Goal: Task Accomplishment & Management: Manage account settings

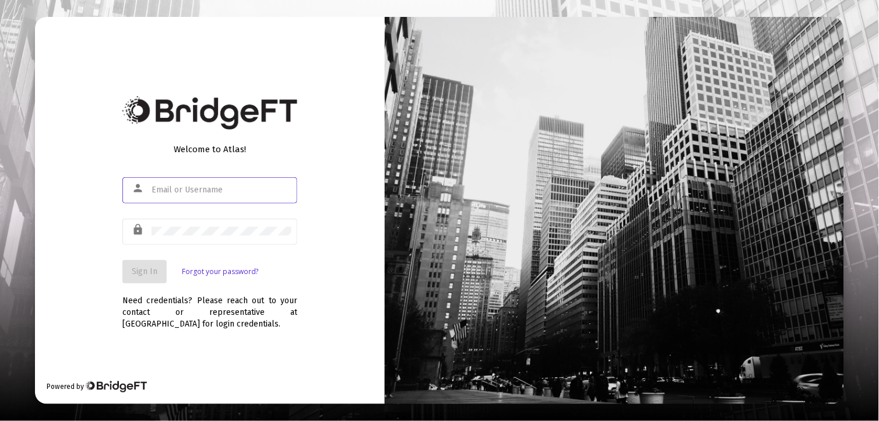
click at [159, 190] on input "text" at bounding box center [222, 189] width 140 height 9
type input "jarvisa@fuse.net"
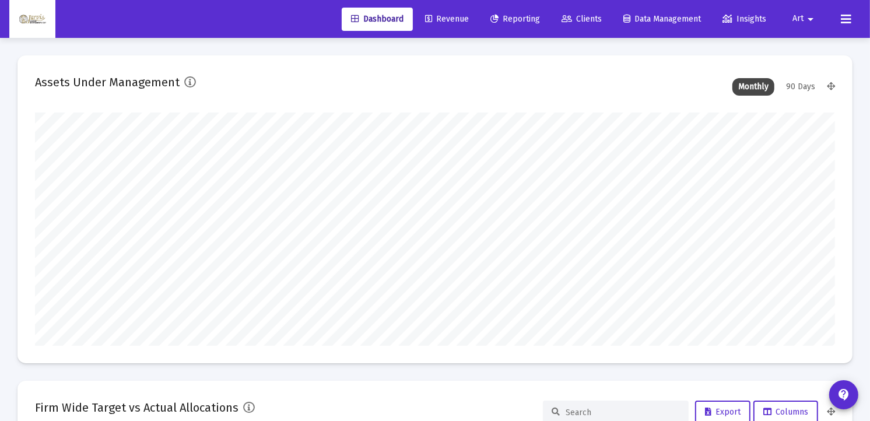
scroll to position [233, 430]
type input "2025-09-18"
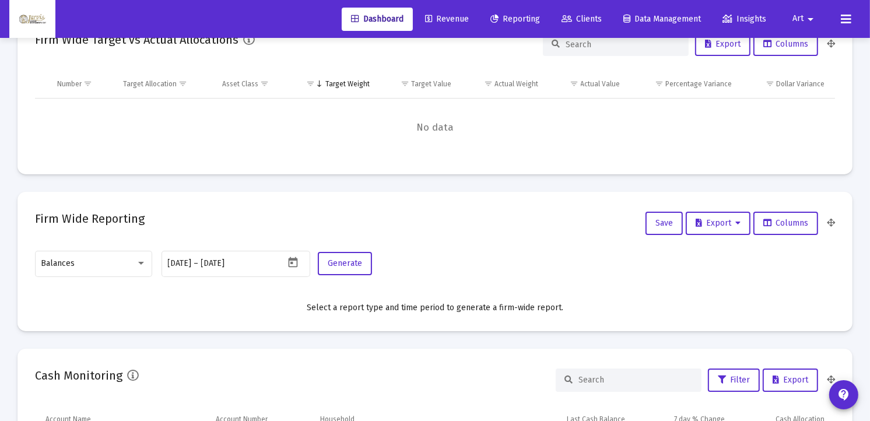
click at [596, 169] on mat-card "Firm Wide Target vs Actual Allocations Export Columns Number Target Allocation …" at bounding box center [434, 94] width 835 height 162
click at [143, 262] on div at bounding box center [141, 262] width 10 height 9
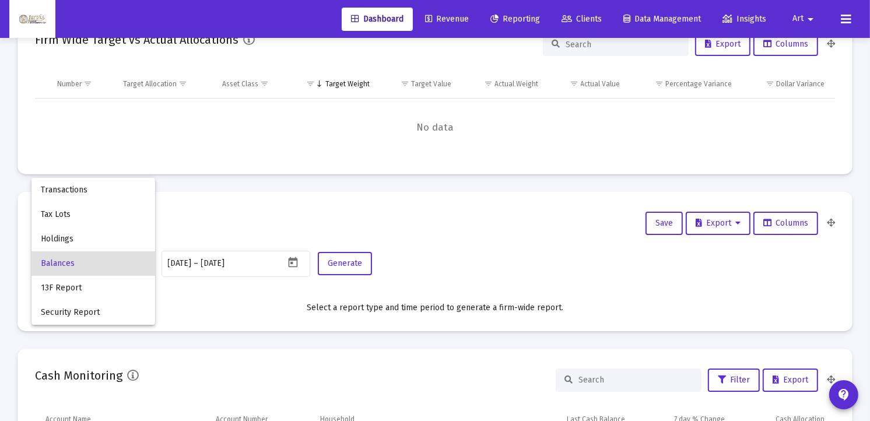
click at [440, 18] on div at bounding box center [435, 210] width 870 height 421
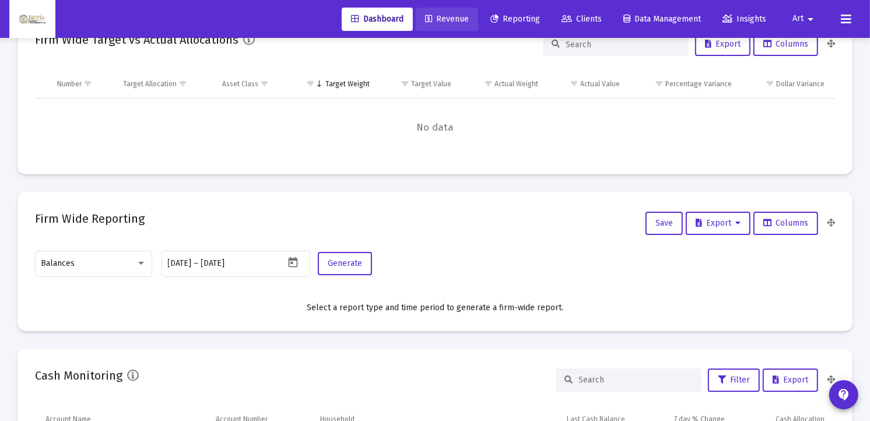
click at [440, 18] on span "Revenue" at bounding box center [447, 19] width 44 height 10
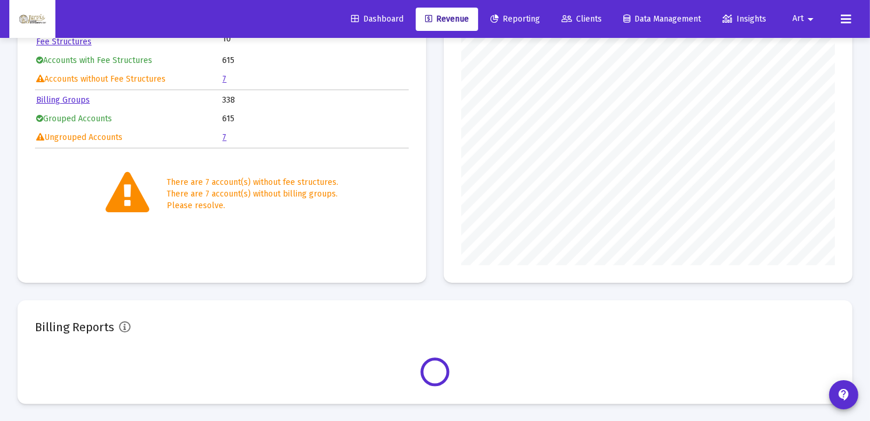
scroll to position [233, 374]
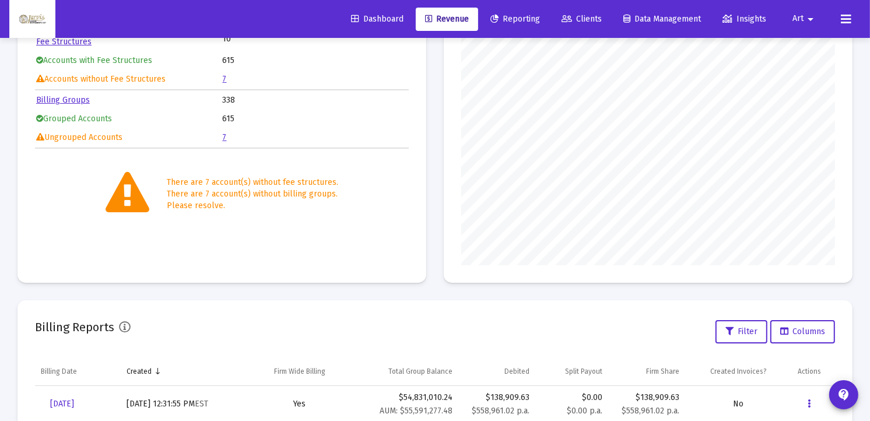
click at [224, 78] on link "7" at bounding box center [225, 79] width 4 height 10
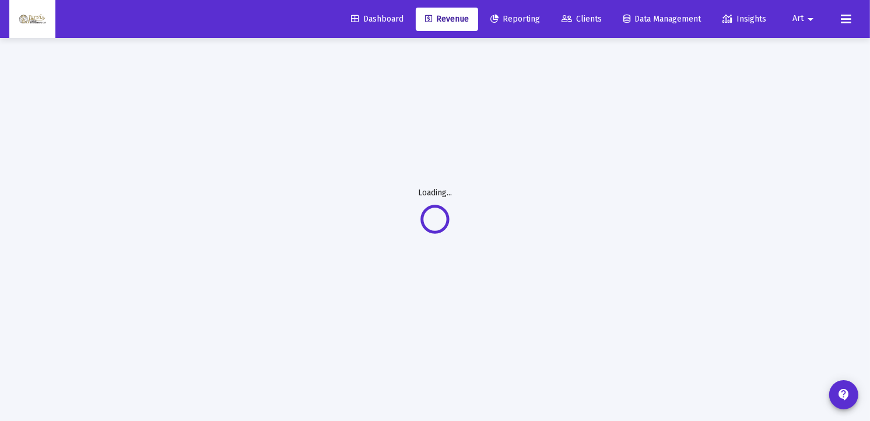
scroll to position [38, 0]
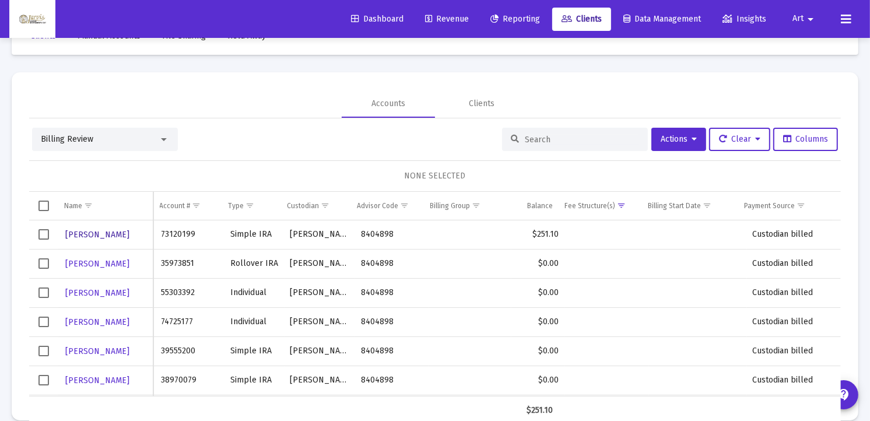
click at [121, 231] on span "Jonathon Trueman" at bounding box center [97, 235] width 64 height 10
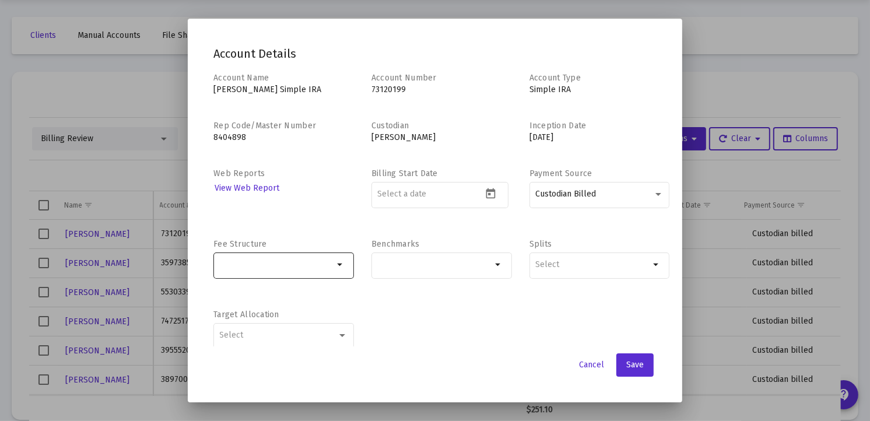
click at [341, 264] on mat-icon "arrow_drop_down" at bounding box center [341, 265] width 14 height 14
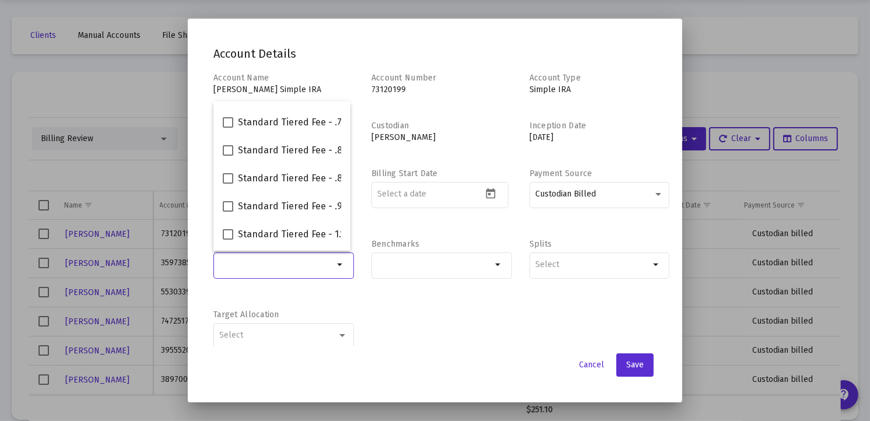
scroll to position [130, 0]
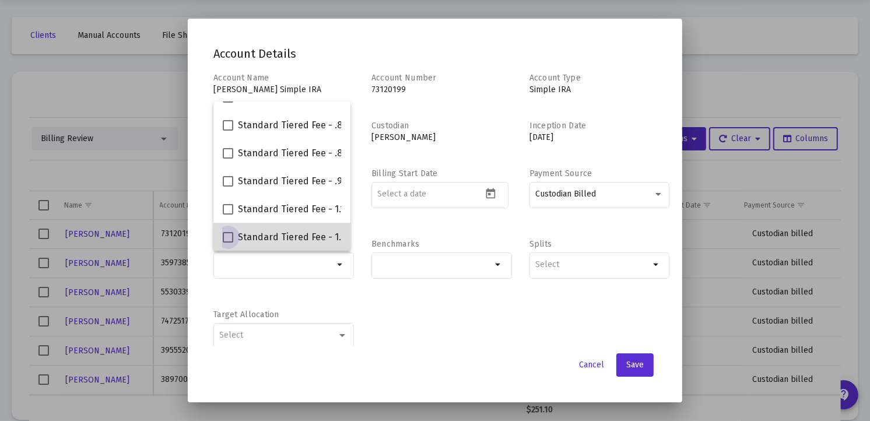
click at [313, 237] on span "Standard Tiered Fee - 1.50%" at bounding box center [298, 237] width 121 height 14
click at [228, 243] on input "Standard Tiered Fee - 1.50%" at bounding box center [227, 243] width 1 height 1
checkbox input "true"
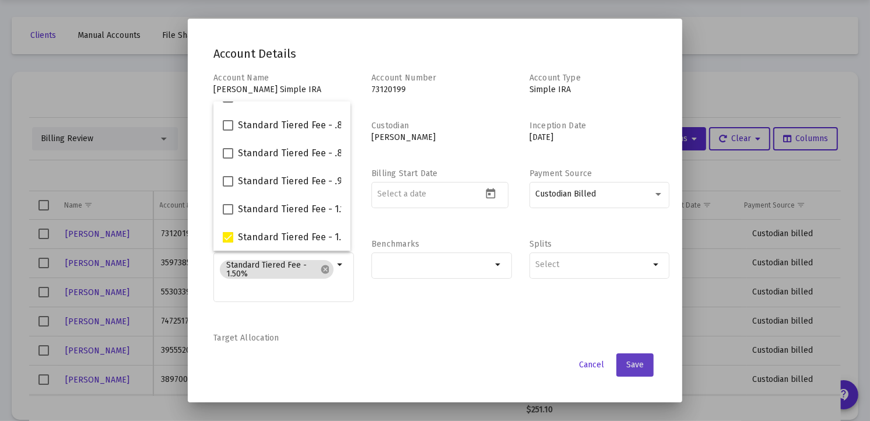
click at [633, 367] on span "Save" at bounding box center [634, 365] width 17 height 10
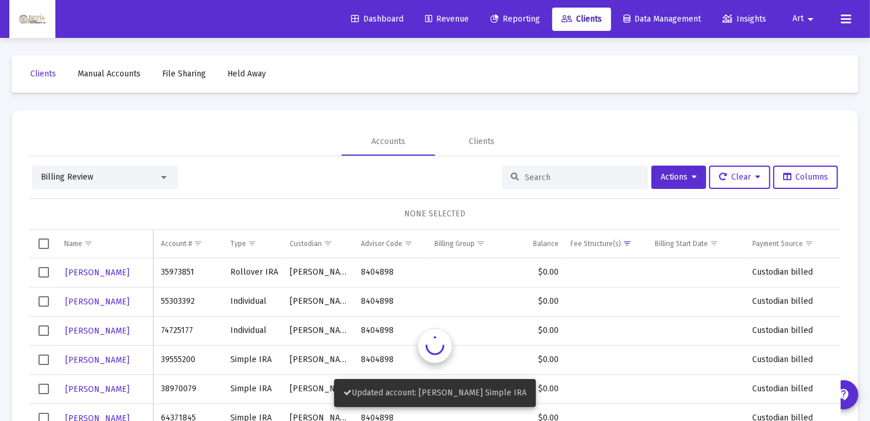
scroll to position [38, 0]
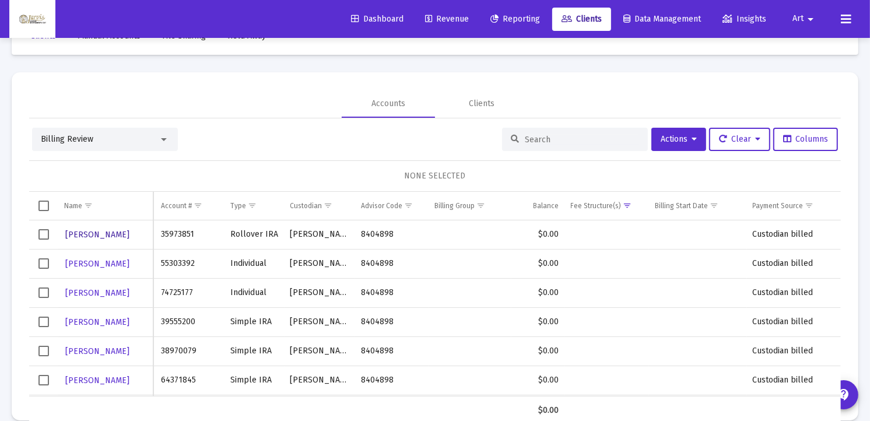
click at [82, 236] on span "Sai Vedati" at bounding box center [97, 235] width 64 height 10
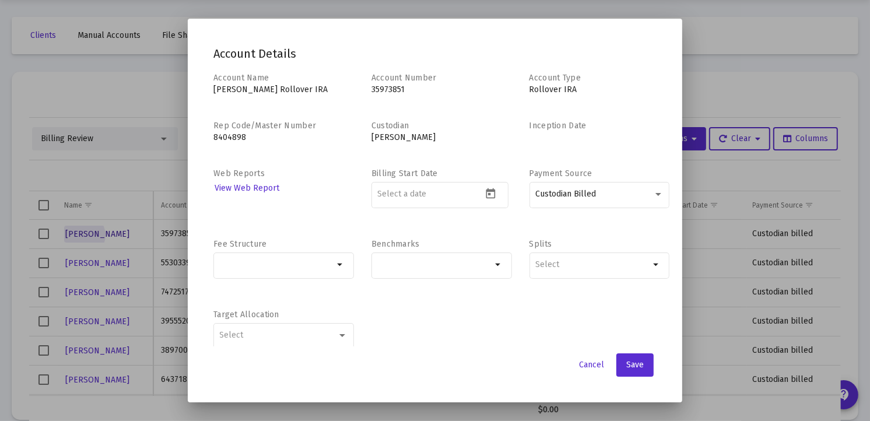
scroll to position [0, 0]
click at [335, 265] on mat-icon "arrow_drop_down" at bounding box center [341, 265] width 14 height 14
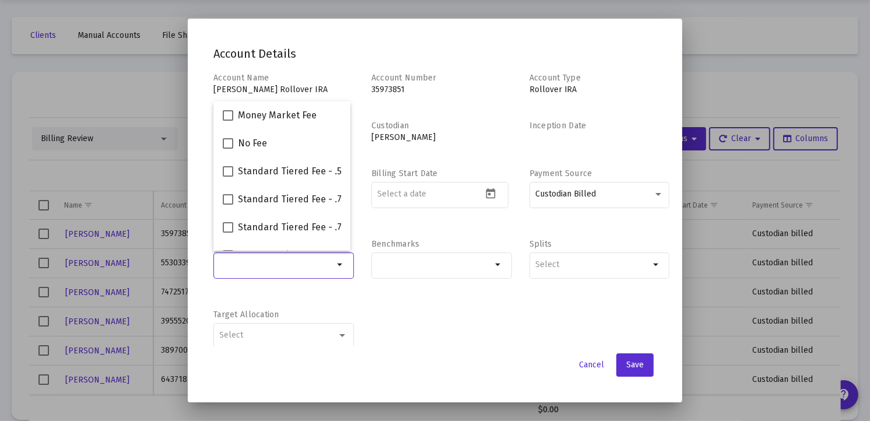
scroll to position [130, 0]
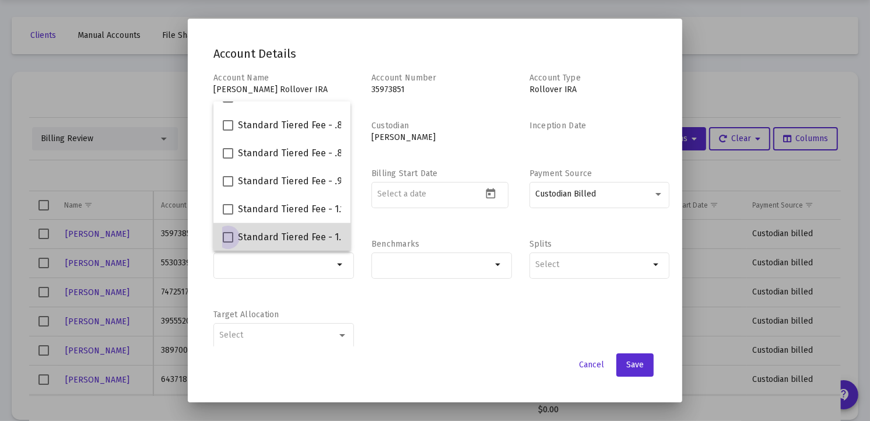
click at [316, 235] on span "Standard Tiered Fee - 1.50%" at bounding box center [298, 237] width 121 height 14
click at [228, 243] on input "Standard Tiered Fee - 1.50%" at bounding box center [227, 243] width 1 height 1
checkbox input "true"
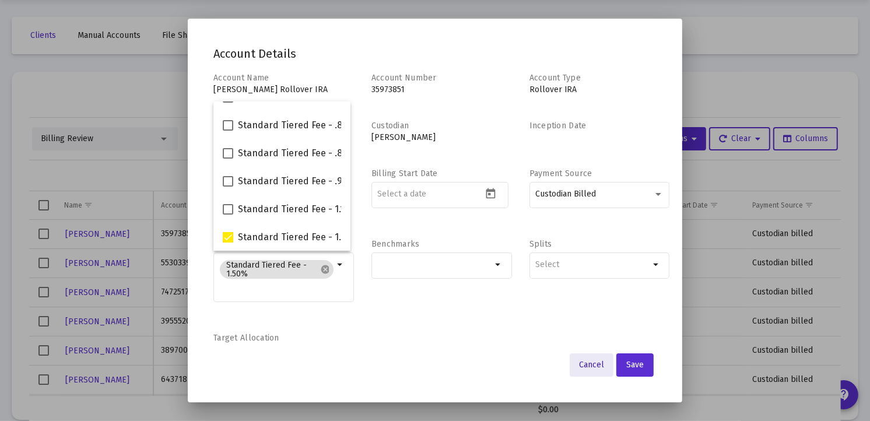
click at [597, 363] on span "Cancel" at bounding box center [591, 365] width 25 height 10
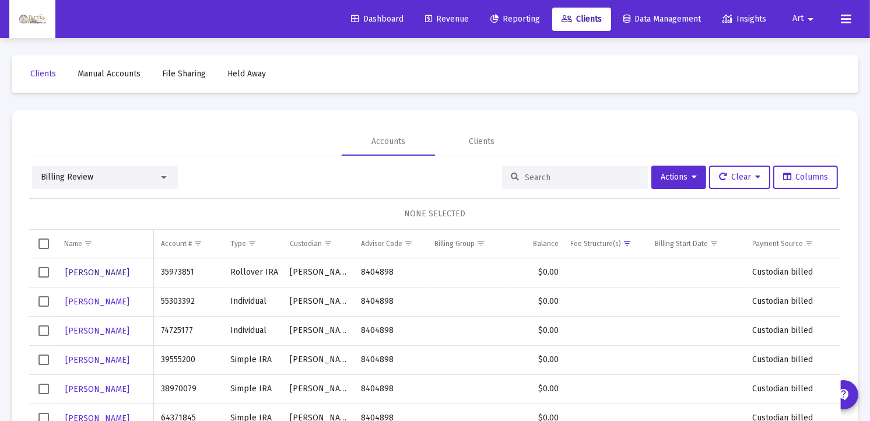
scroll to position [38, 0]
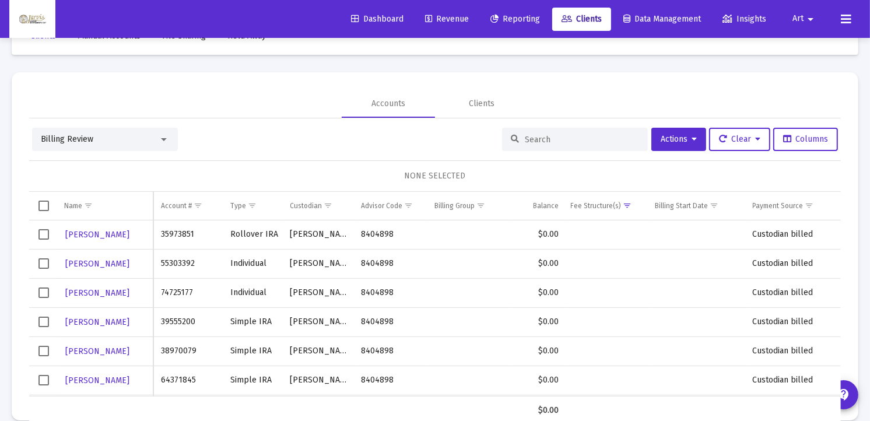
click at [802, 21] on span "Art" at bounding box center [797, 19] width 11 height 10
click at [814, 77] on button "Logout" at bounding box center [813, 78] width 69 height 28
